Goal: Task Accomplishment & Management: Manage account settings

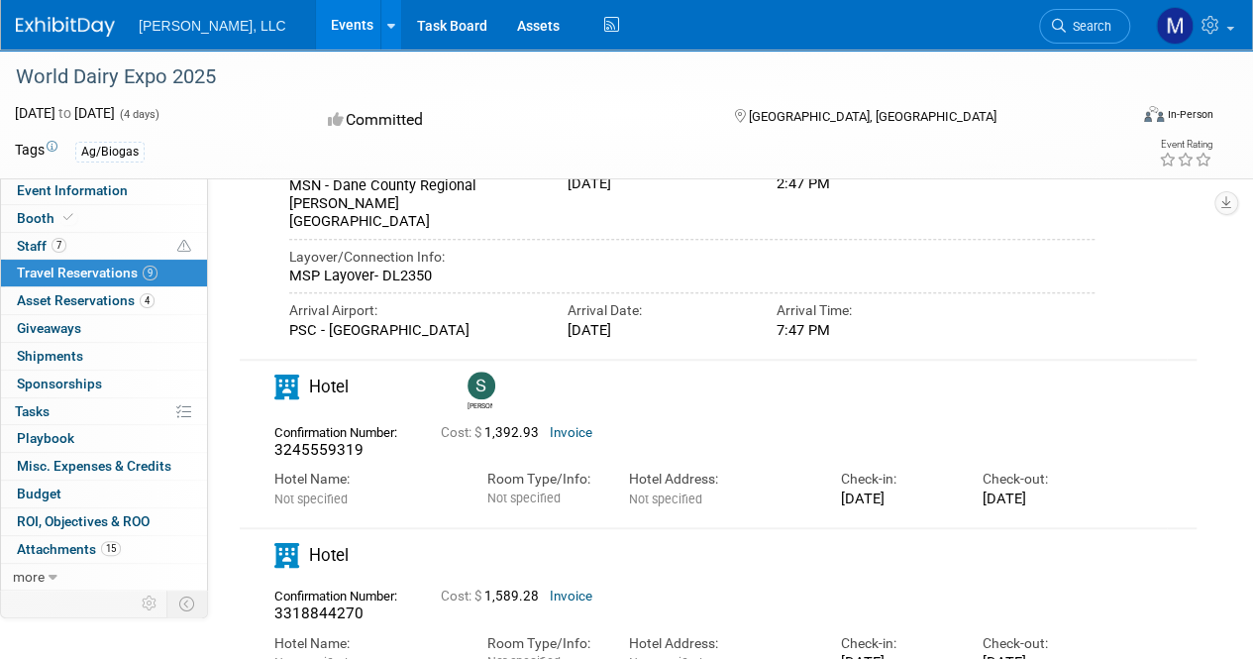
scroll to position [594, 0]
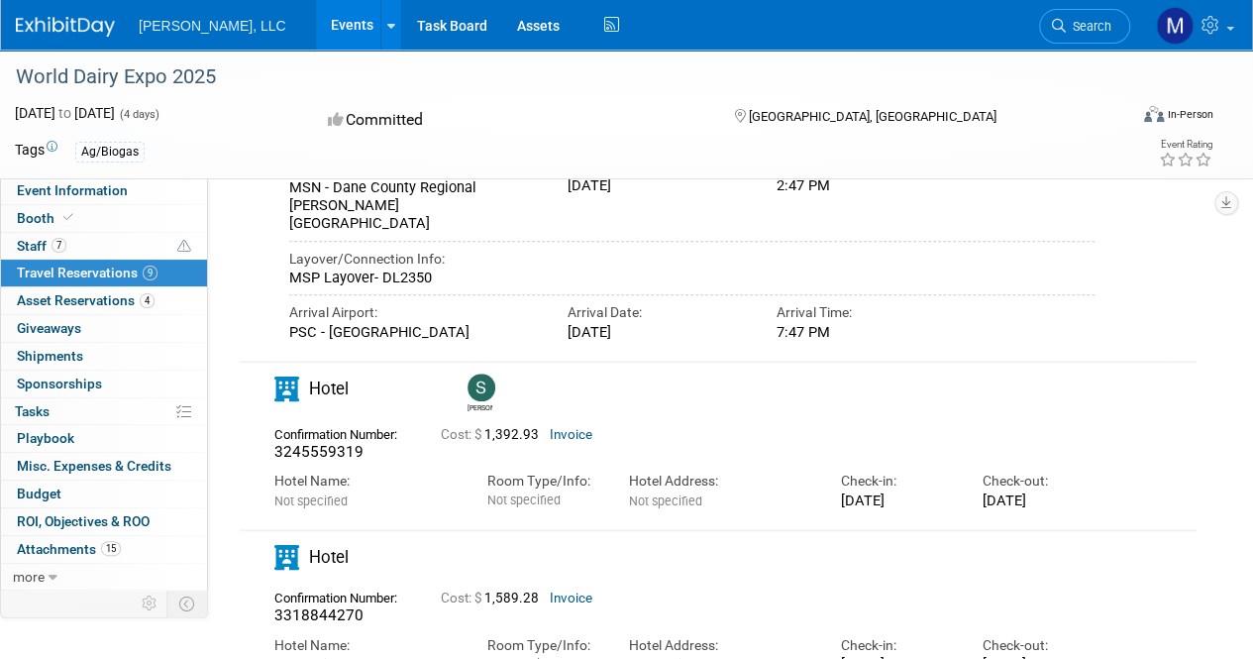
click at [316, 20] on link "Events" at bounding box center [352, 25] width 72 height 50
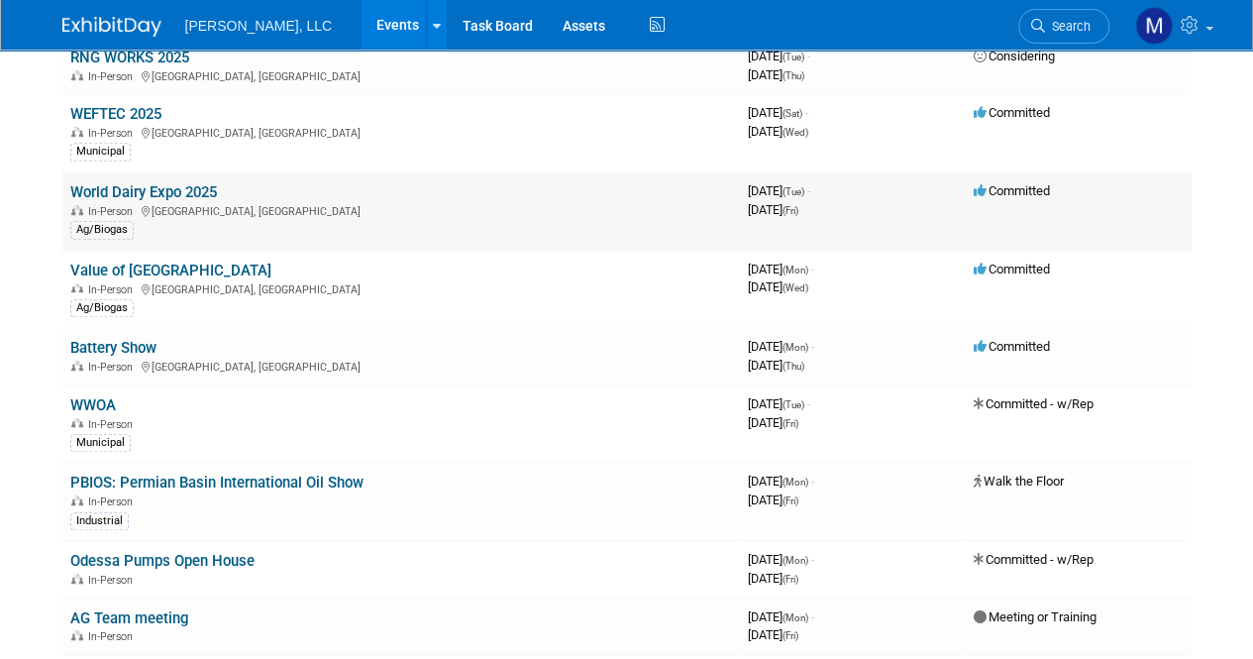
scroll to position [594, 0]
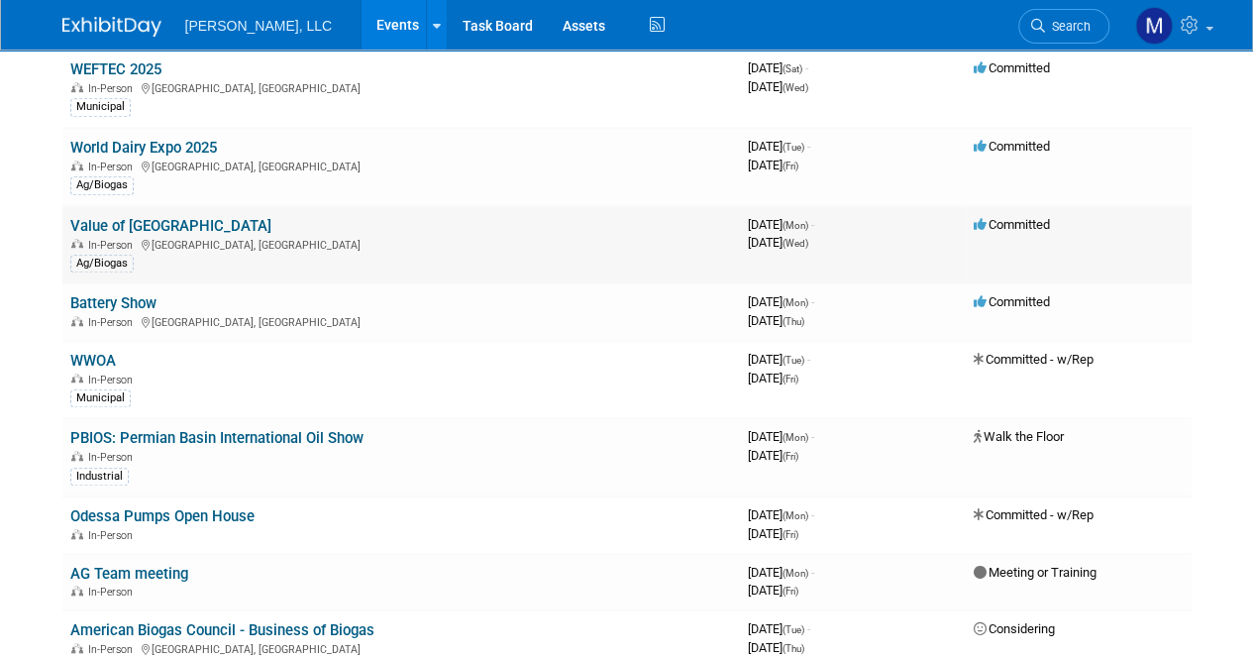
click at [190, 230] on link "Value of [GEOGRAPHIC_DATA]" at bounding box center [170, 226] width 201 height 18
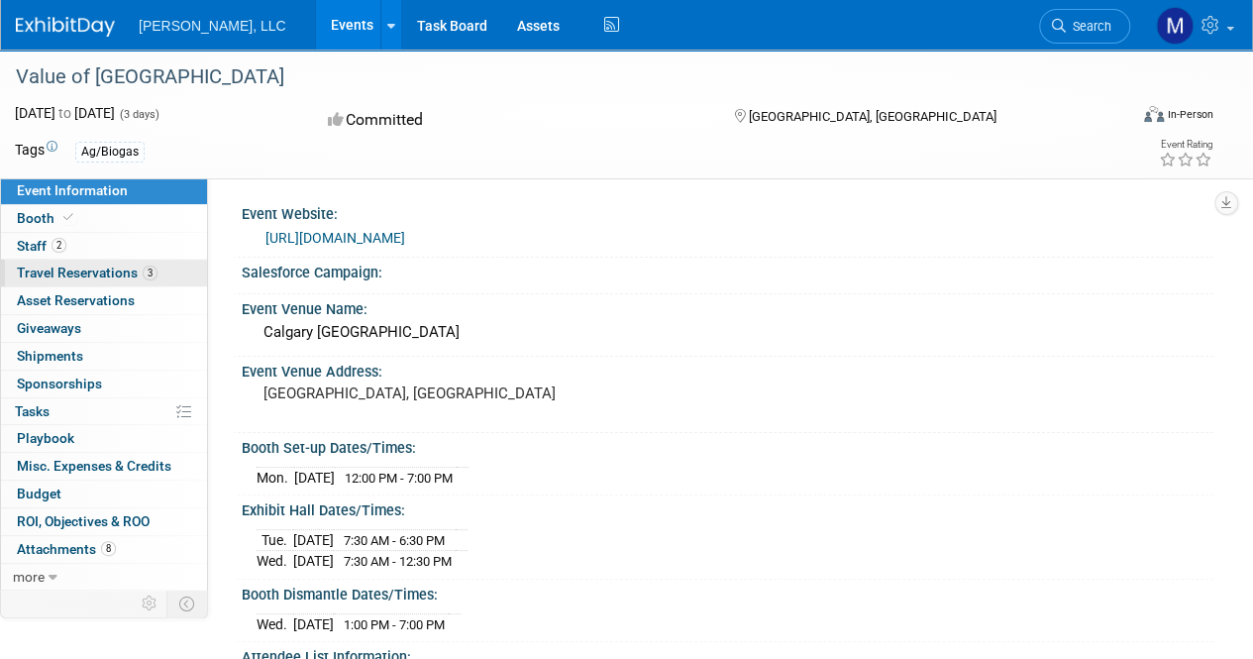
click at [101, 272] on span "Travel Reservations 3" at bounding box center [87, 272] width 141 height 16
